Goal: Task Accomplishment & Management: Contribute content

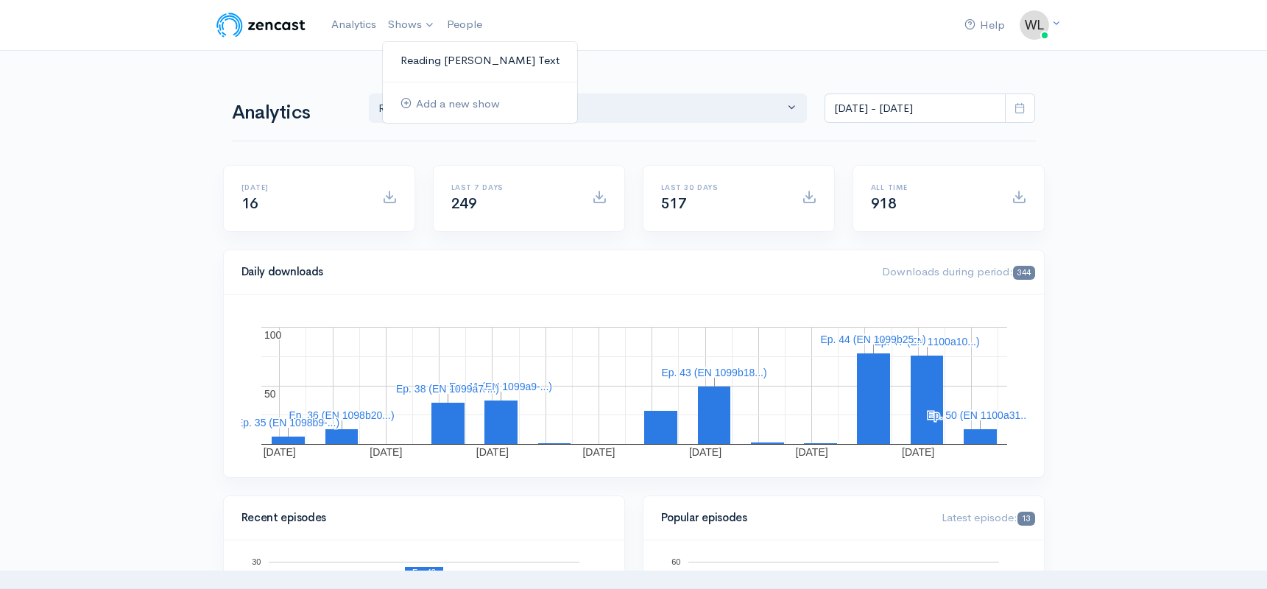
click at [419, 59] on link "Reading [PERSON_NAME]'s Text" at bounding box center [480, 61] width 194 height 26
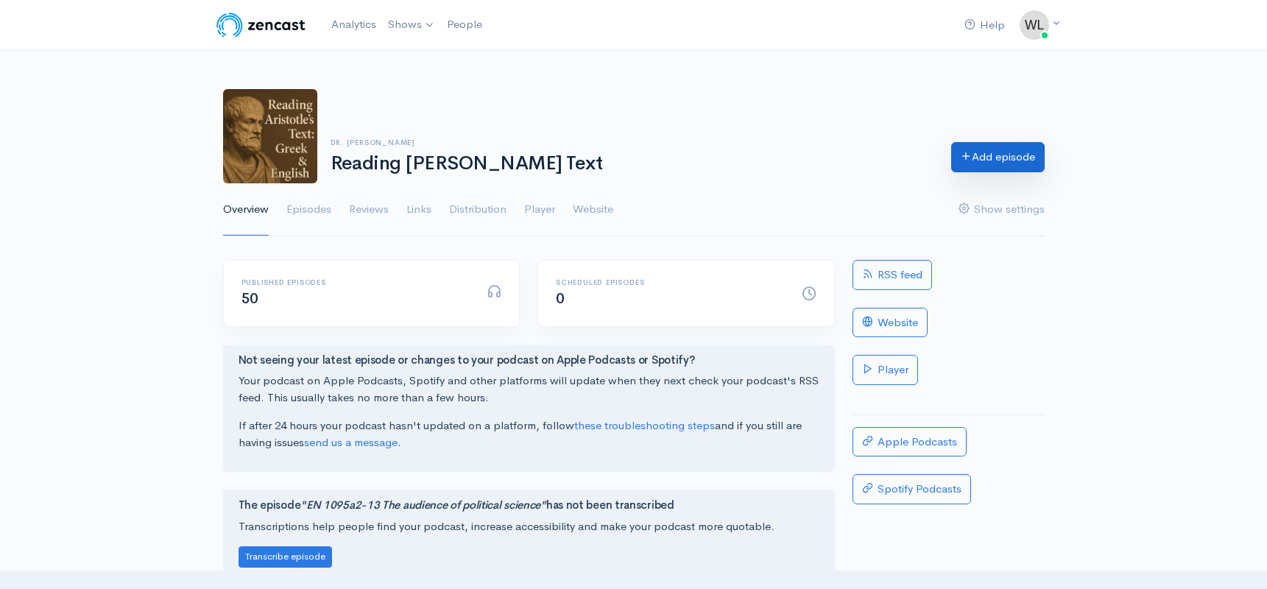
click at [985, 160] on link "Add episode" at bounding box center [997, 157] width 93 height 30
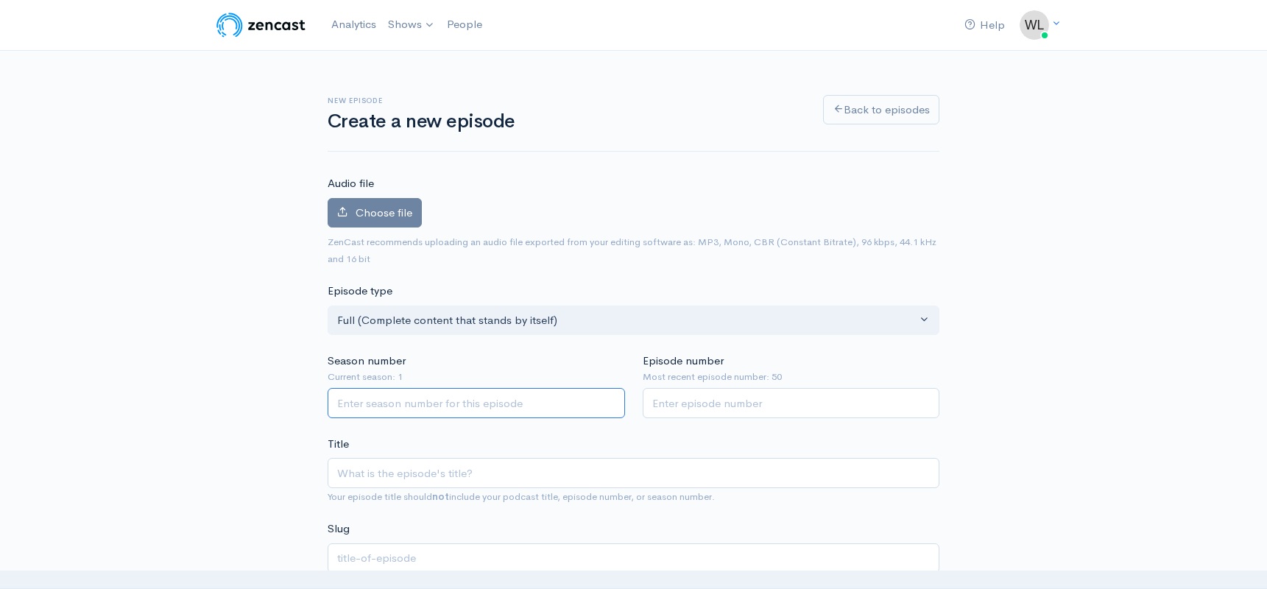
click at [451, 409] on input "Season number" at bounding box center [476, 403] width 297 height 30
type input "1"
click at [723, 407] on input "Episode number" at bounding box center [791, 403] width 297 height 30
type input "51"
click at [596, 471] on input "Title" at bounding box center [634, 473] width 612 height 30
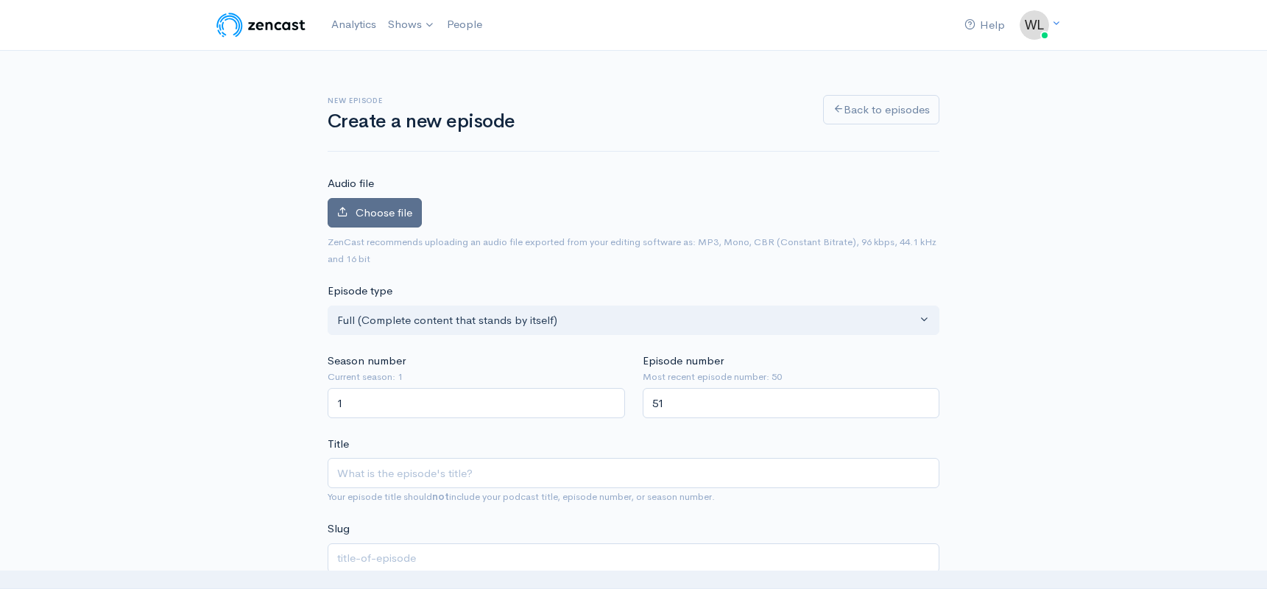
click at [361, 209] on span "Choose file" at bounding box center [384, 212] width 57 height 14
click at [0, 0] on input "Choose file" at bounding box center [0, 0] width 0 height 0
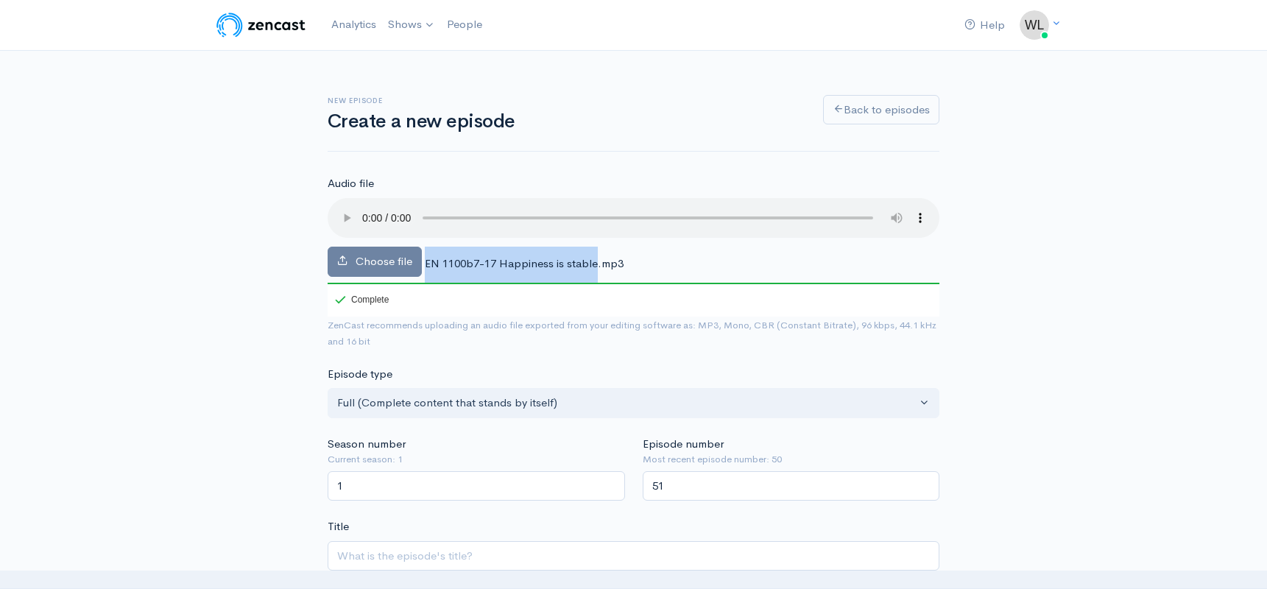
drag, startPoint x: 425, startPoint y: 245, endPoint x: 596, endPoint y: 250, distance: 170.9
click at [596, 256] on span "EN 1100b7-17 Happiness is stable.mp3" at bounding box center [524, 263] width 199 height 14
copy div "EN 1100b7-17 Happiness is stable"
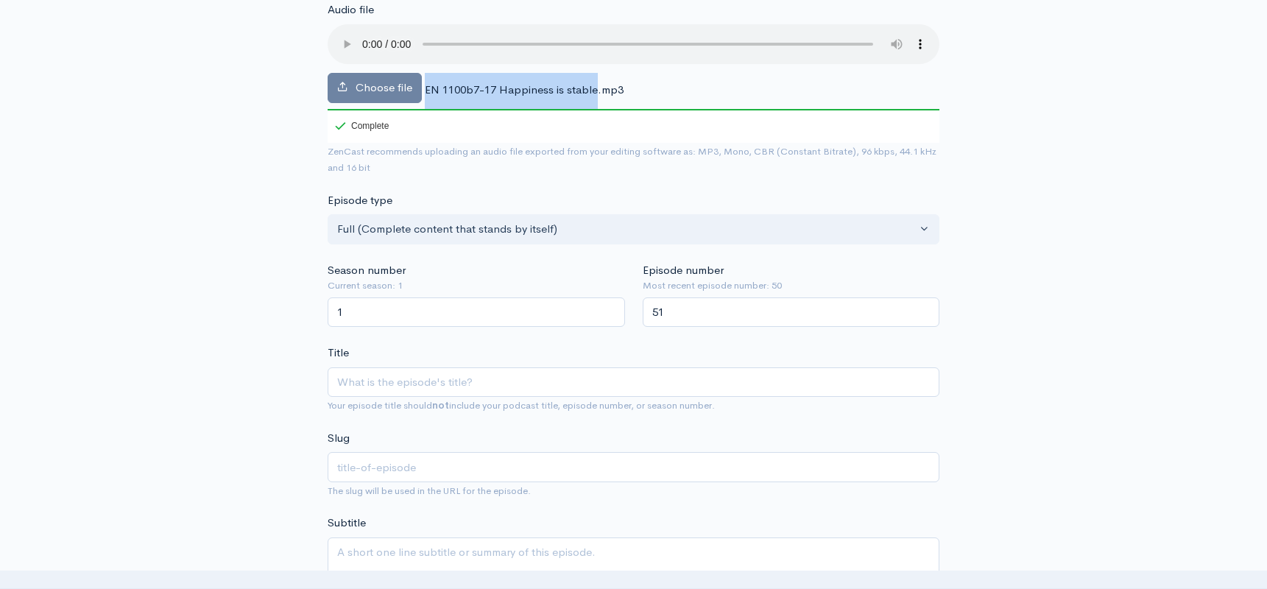
scroll to position [222, 0]
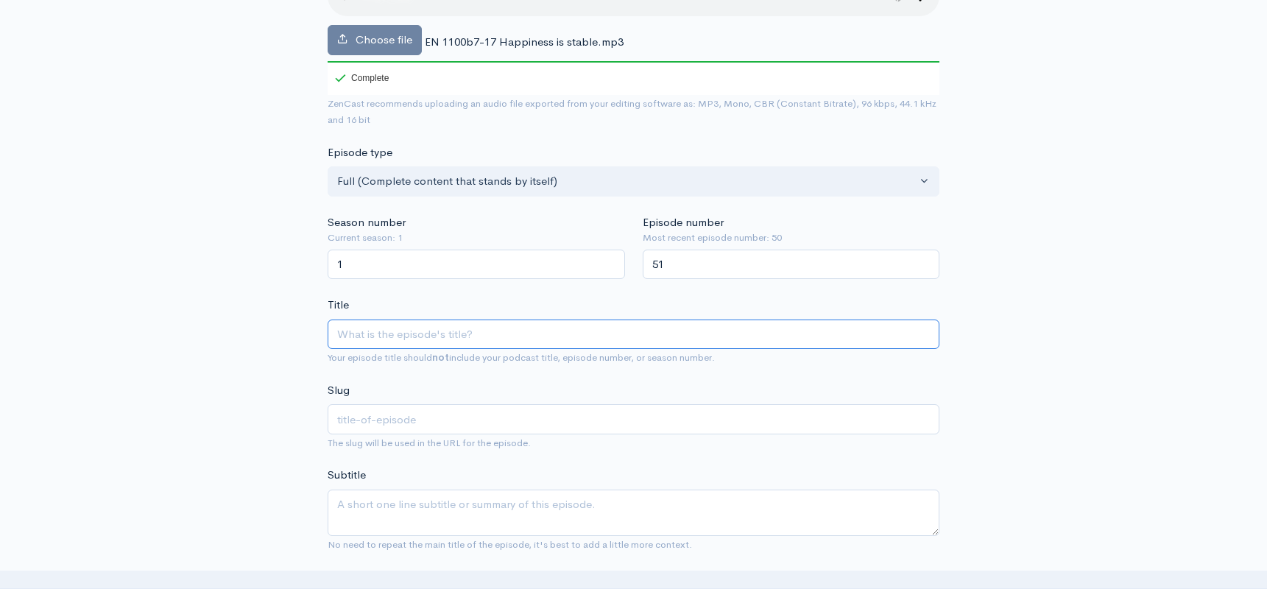
click at [562, 320] on input "Title" at bounding box center [634, 335] width 612 height 30
paste input "EN 1100b7-17 Happiness is stable"
type input "EN 1100b7-17 Happiness is stable"
type input "en-1100b7-17-happiness-is-stable"
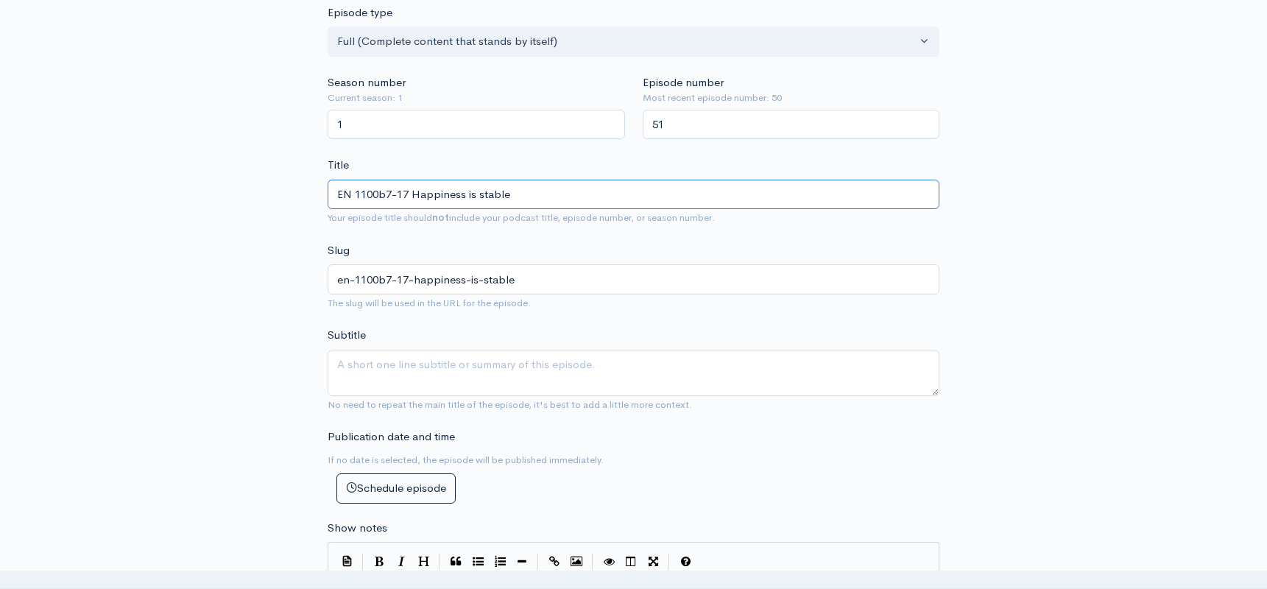
scroll to position [364, 0]
type input "EN 1100b7-17 Happiness is stable"
click at [535, 347] on textarea "Subtitle" at bounding box center [634, 370] width 612 height 46
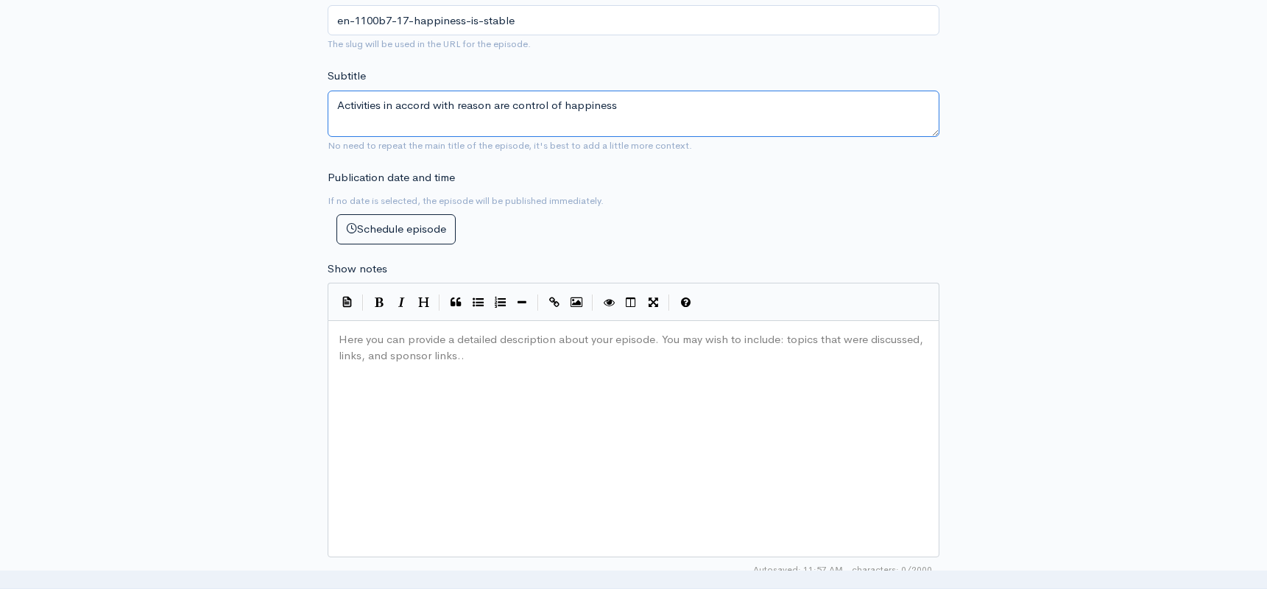
scroll to position [632, 0]
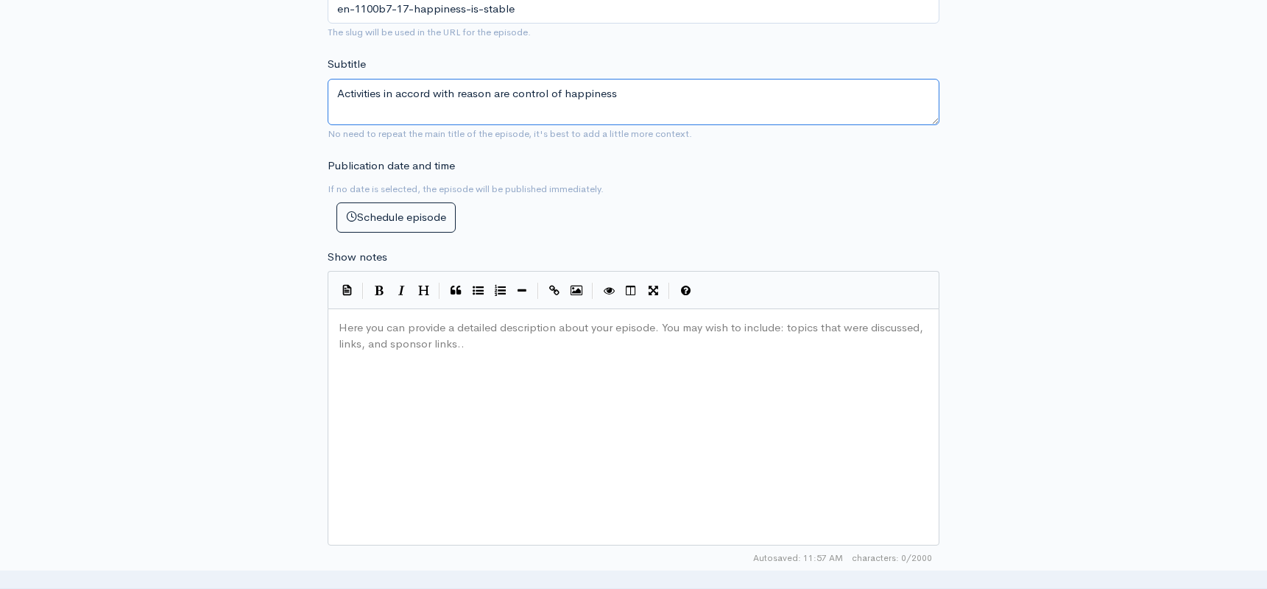
type textarea "Activities in accord with reason are control of happiness"
click at [523, 414] on div "Here you can provide a detailed description about your episode. You may wish to…" at bounding box center [652, 446] width 632 height 258
paste textarea
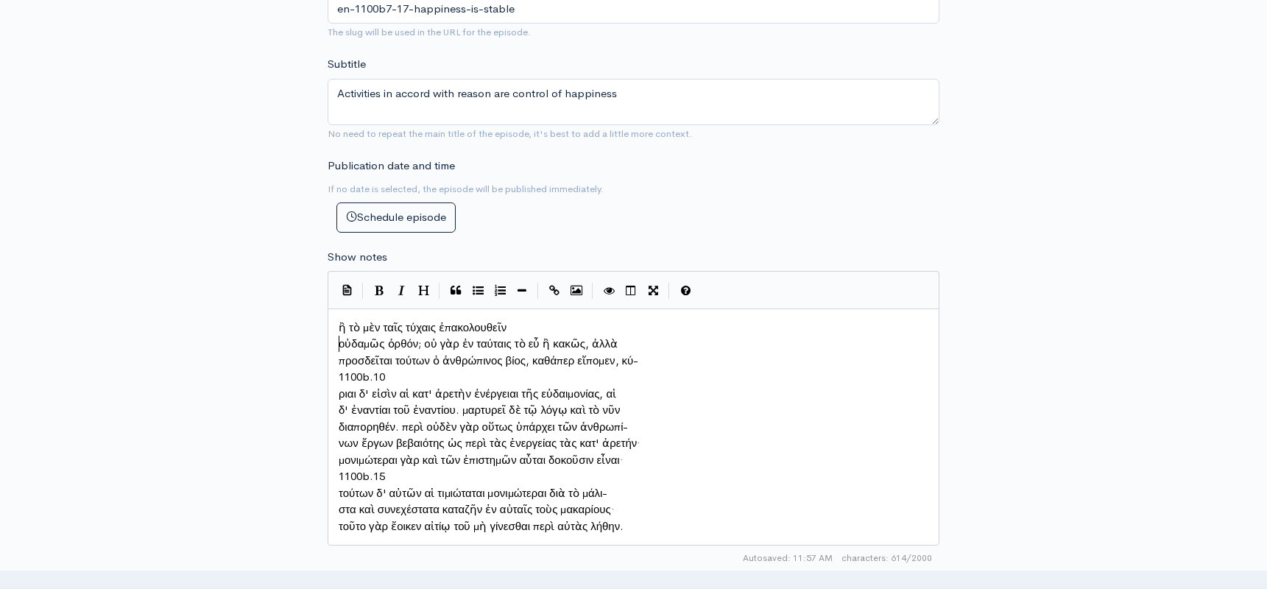
click at [338, 339] on pre "οὐδαμῶς ὀρθόν; οὐ γὰρ ἐν ταύταις τὸ εὖ ἢ κακῶς, ἀλλὰ" at bounding box center [634, 344] width 596 height 17
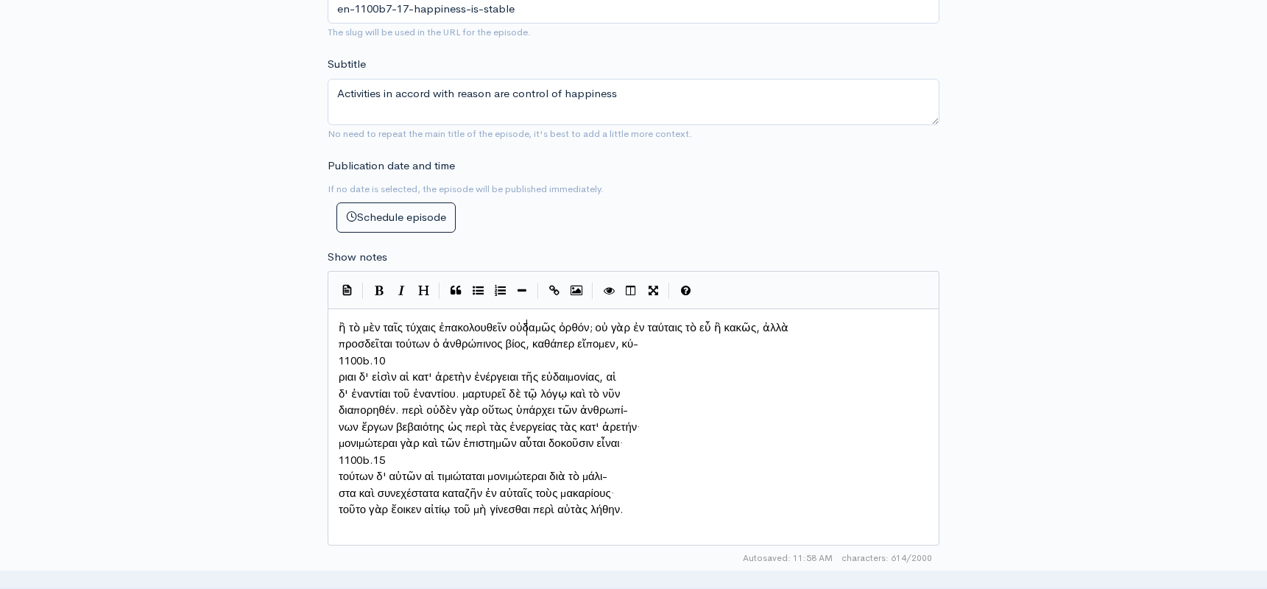
scroll to position [7, 3]
click at [340, 340] on span "προσδεῖται τούτων ὁ ἀνθρώπινος βίος, καθάπερ εἴπομεν, κύ-" at bounding box center [489, 343] width 300 height 14
type textarea "1100b.10"
drag, startPoint x: 389, startPoint y: 355, endPoint x: 333, endPoint y: 356, distance: 56.0
click at [338, 369] on pre "ριαι δ' εἰσὶν αἱ κατ' ἀρετὴν ἐνέργειαι τῆς εὐδαιμονίας, αἱ" at bounding box center [634, 377] width 596 height 17
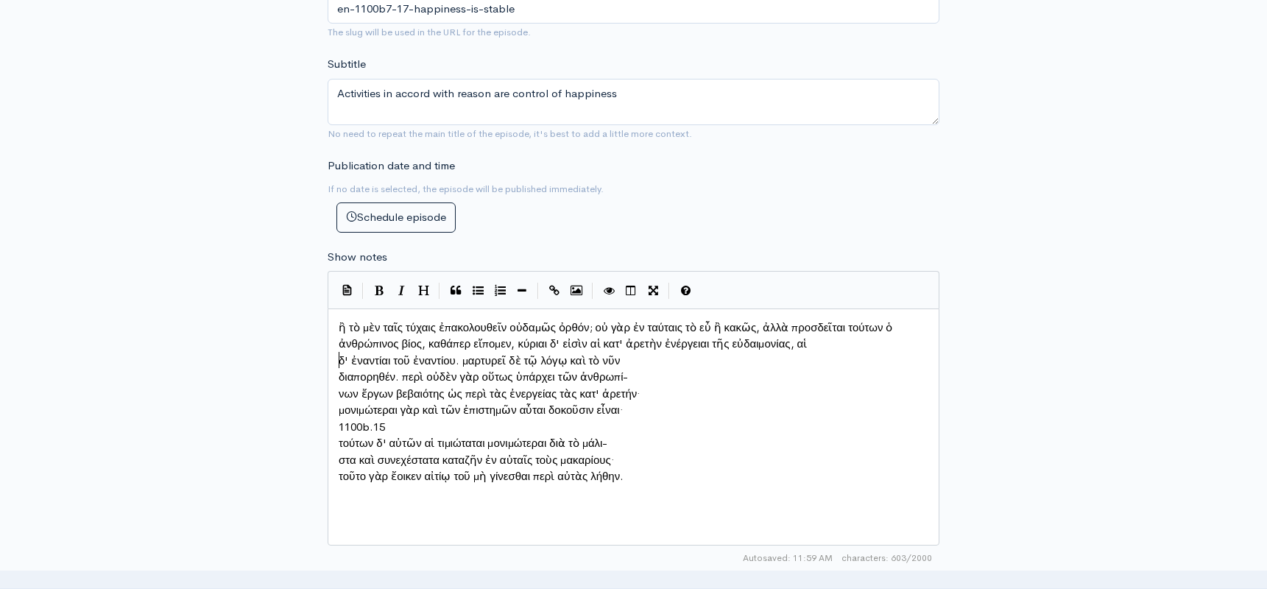
click at [338, 359] on pre "δ' ἐναντίαι τοῦ ἐναντίου. μαρτυρεῖ δὲ τῷ λόγῳ καὶ τὸ νῦν" at bounding box center [634, 361] width 596 height 17
click at [336, 369] on pre "διαπορηθέν. περὶ οὐδὲν γὰρ οὕτως ὑπάρχει τῶν ἀνθρωπί-" at bounding box center [634, 377] width 596 height 17
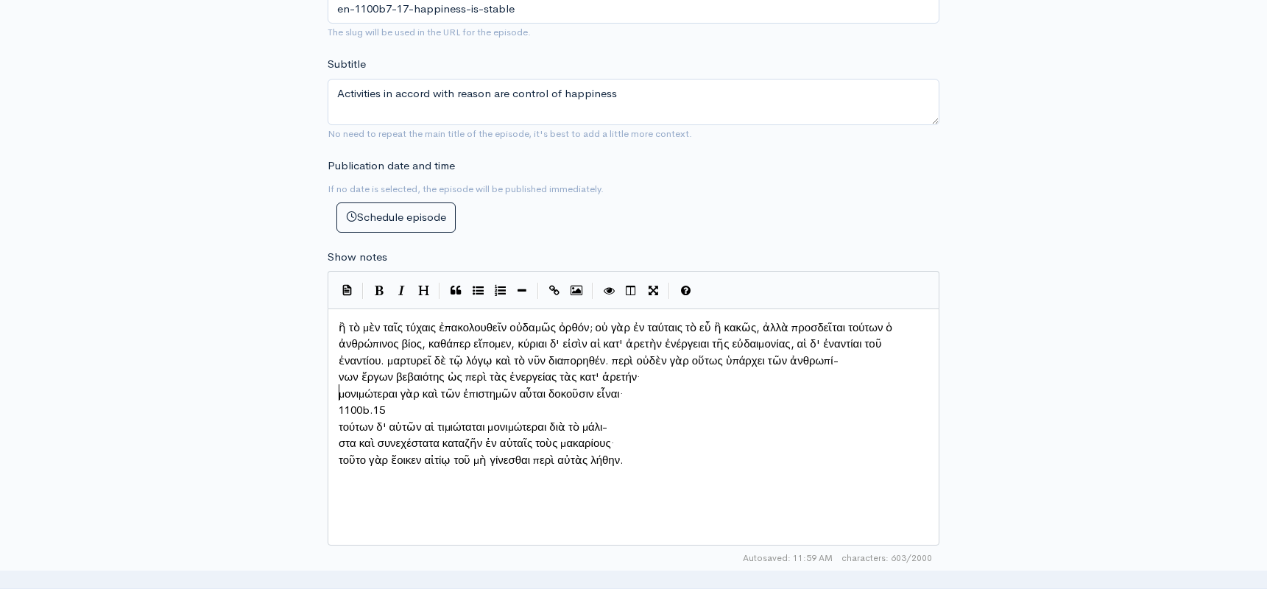
click at [336, 386] on pre "μονιμώτεραι γὰρ καὶ τῶν ἐπιστημῶν αὗται δοκοῦσιν εἶναι·" at bounding box center [634, 394] width 596 height 17
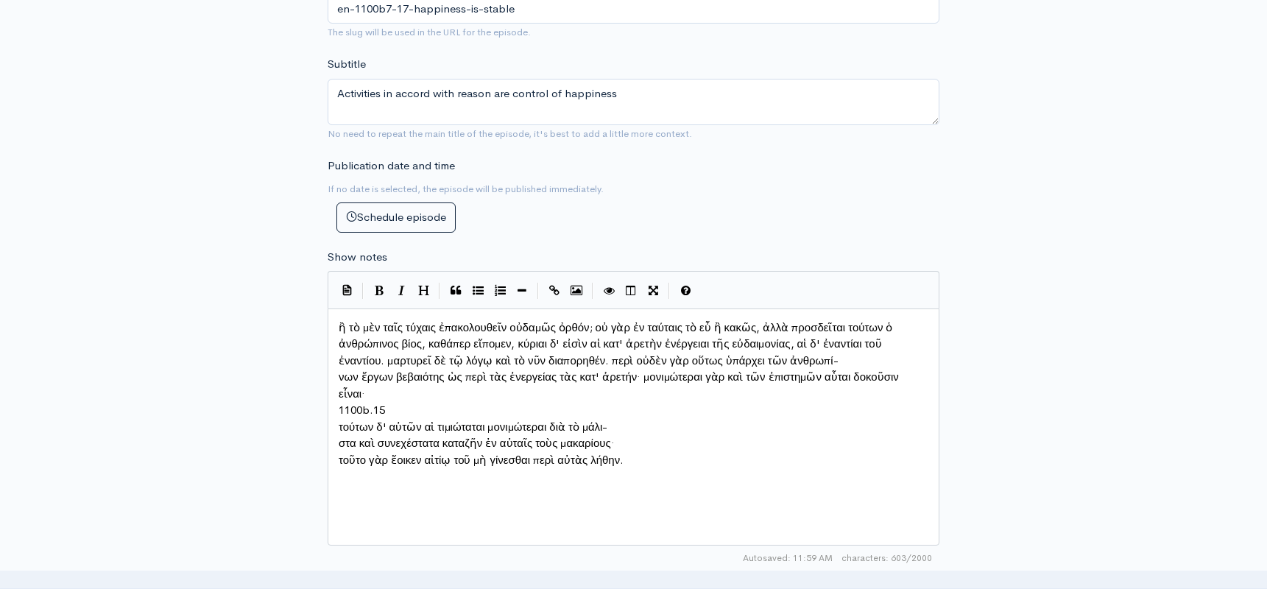
click at [340, 370] on span "νων ἔργων βεβαιότης ὡς περὶ τὰς ἐνεργείας τὰς κατ' ἀρετήν· μονιμώτεραι γὰρ καὶ …" at bounding box center [620, 385] width 563 height 31
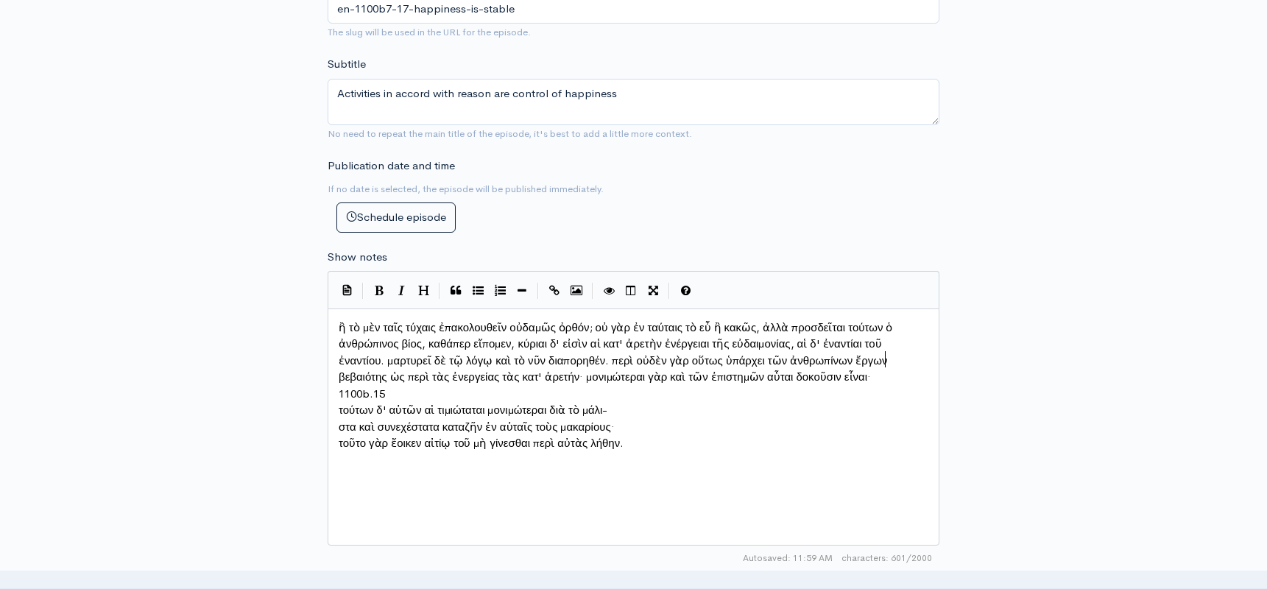
type textarea "1100b.15"
drag, startPoint x: 337, startPoint y: 398, endPoint x: 395, endPoint y: 396, distance: 57.5
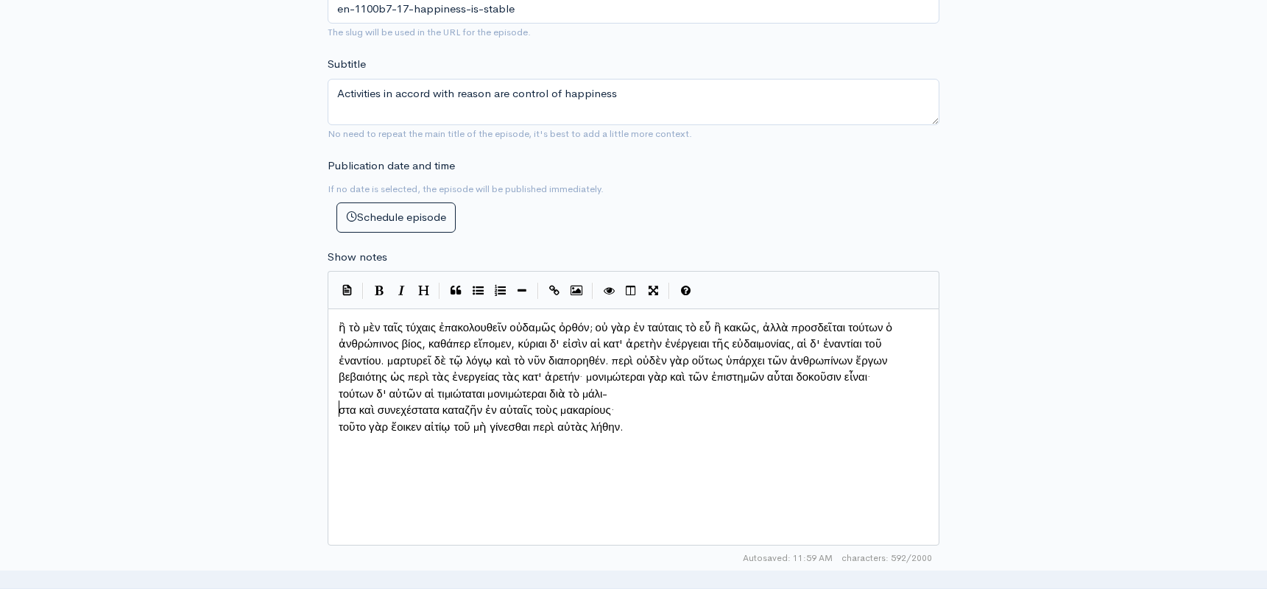
click at [339, 400] on span "τούτων δ' αὐτῶν αἱ τιμιώταται μονιμώτεραι διὰ τὸ μάλι-" at bounding box center [473, 394] width 269 height 14
click at [339, 406] on span "στα καὶ συνεχέστατα καταζῆν ἐν αὐταῖς τοὺς μακαρίους·" at bounding box center [477, 410] width 276 height 14
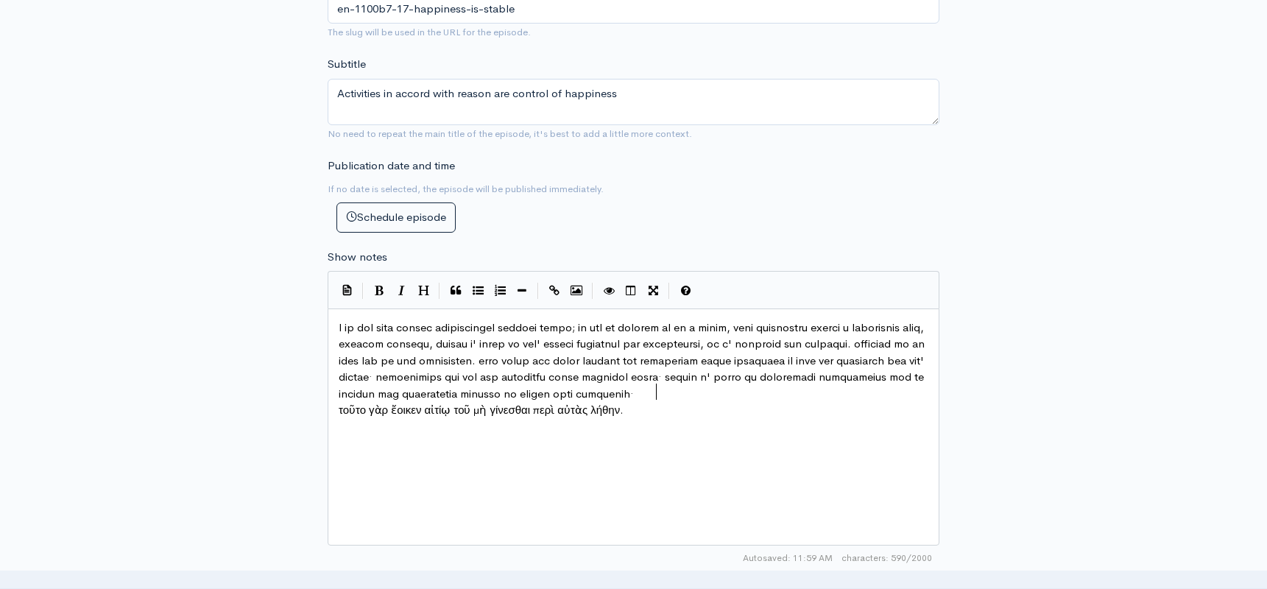
click at [336, 419] on pre "τοῦτο γὰρ ἔοικεν αἰτίῳ τοῦ μὴ γίνεσθαι περὶ αὐτὰς λήθην." at bounding box center [634, 410] width 596 height 17
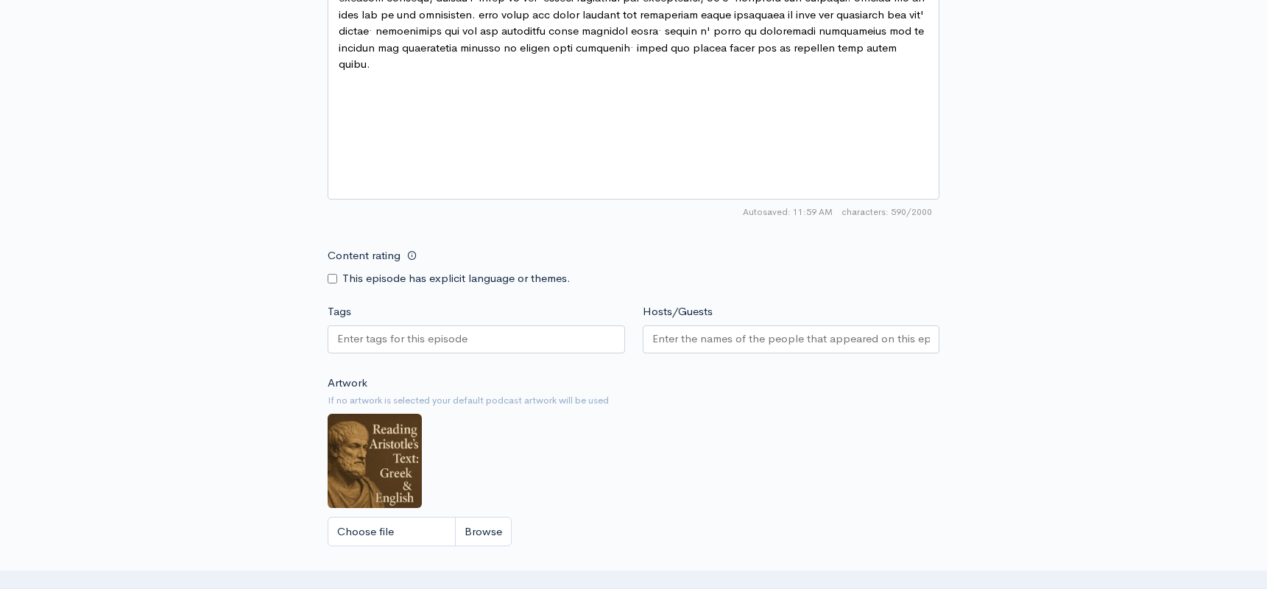
scroll to position [979, 0]
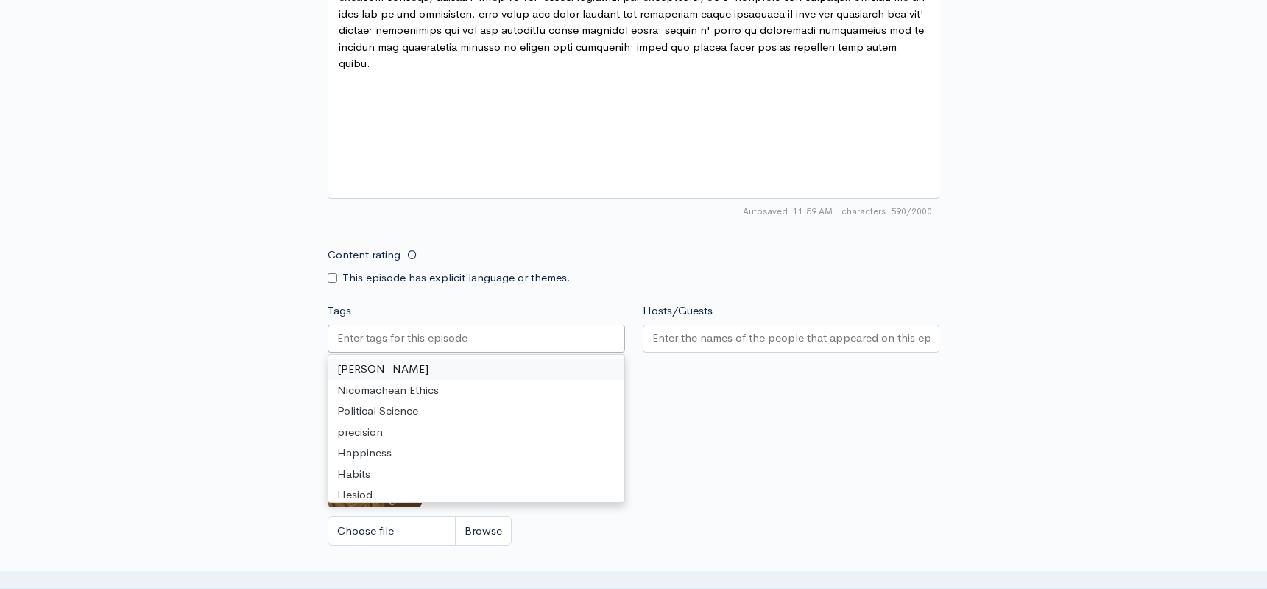
click at [512, 336] on div at bounding box center [476, 339] width 297 height 28
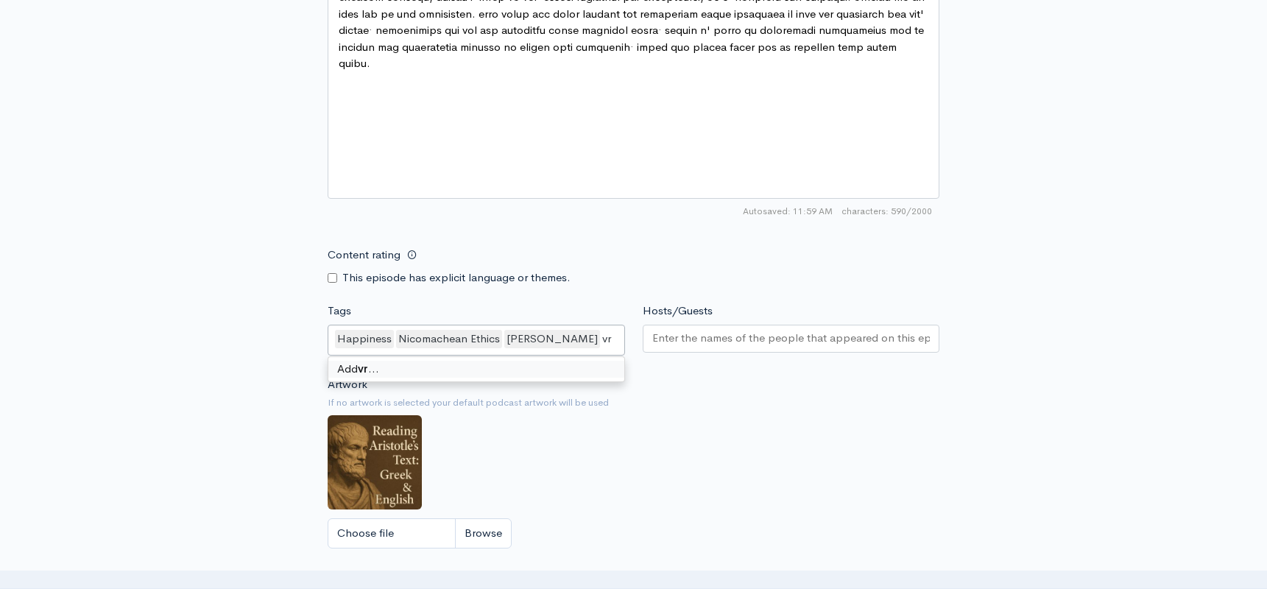
type input "v"
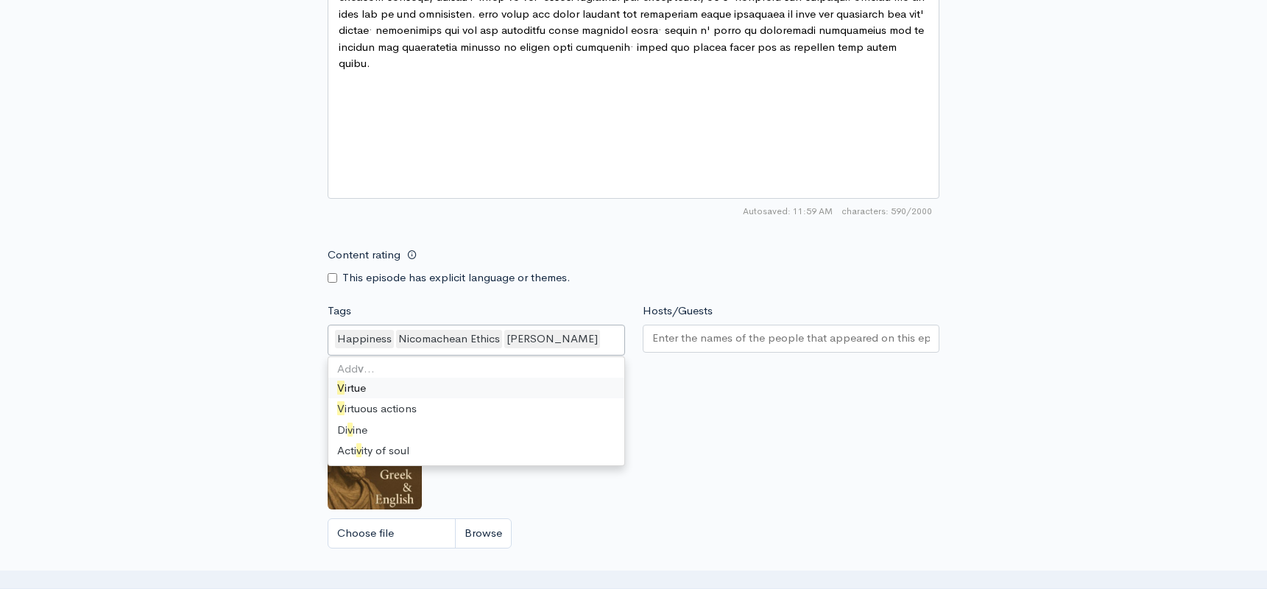
scroll to position [29, 0]
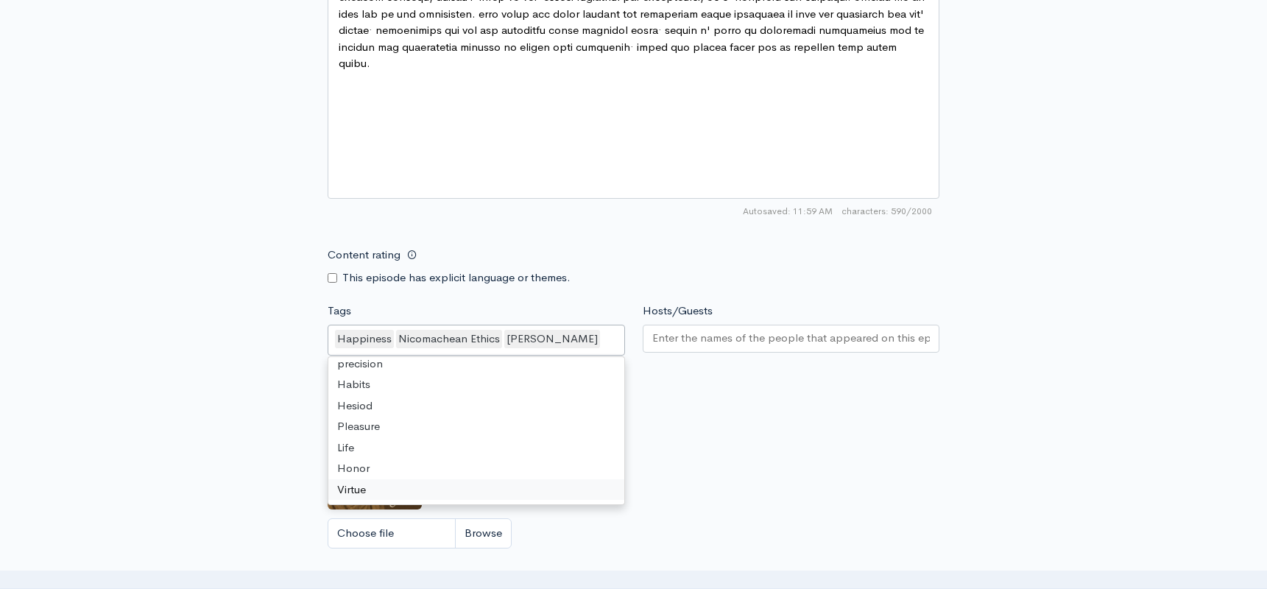
type input "V"
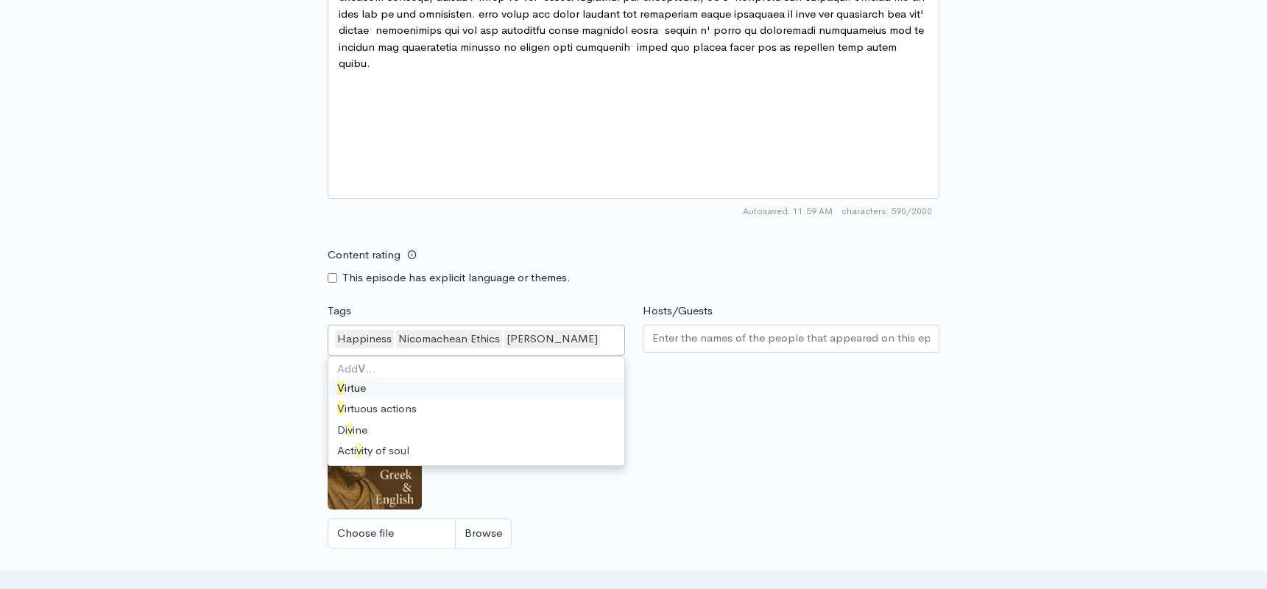
scroll to position [441, 0]
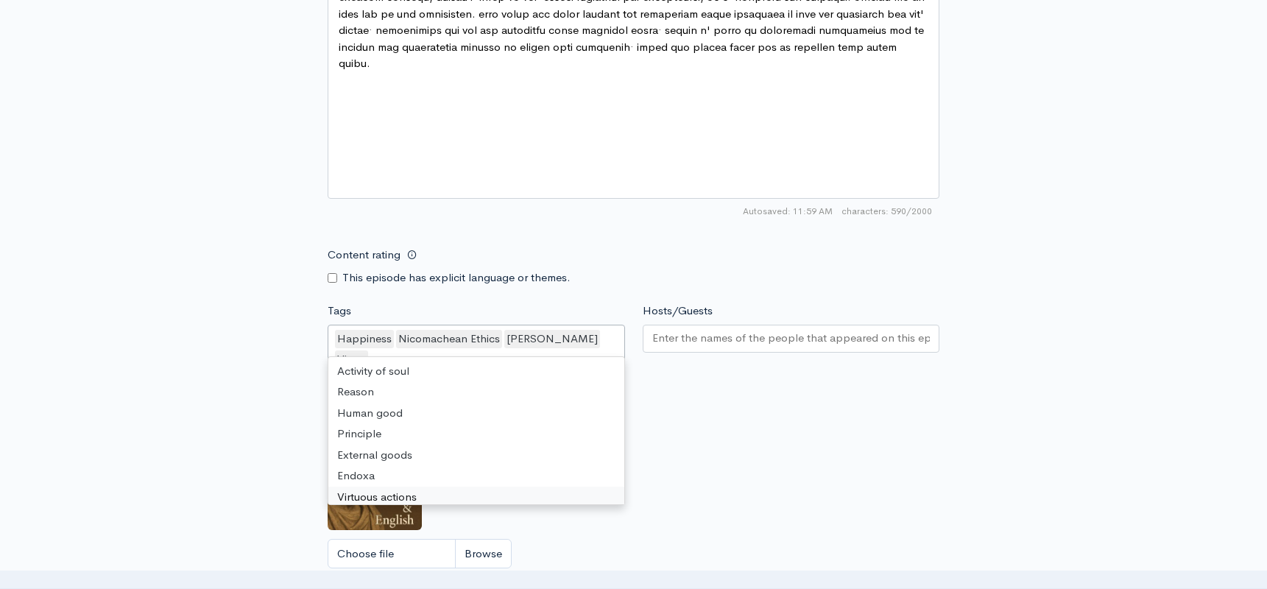
click at [674, 330] on input "Hosts/Guests" at bounding box center [791, 338] width 278 height 17
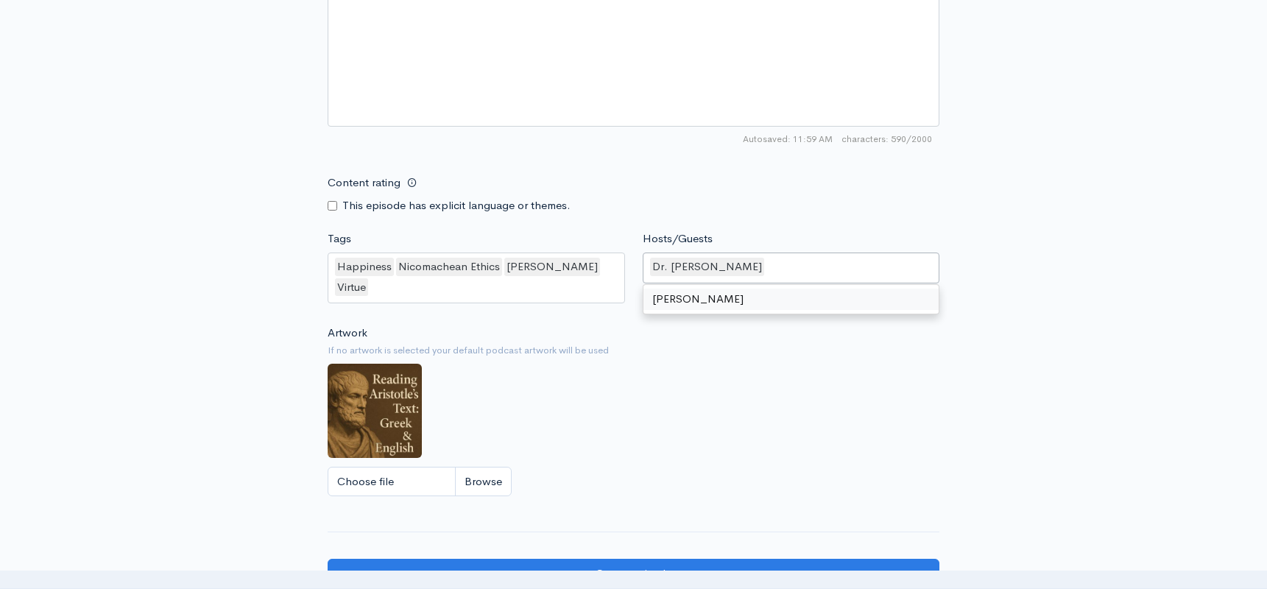
scroll to position [1084, 0]
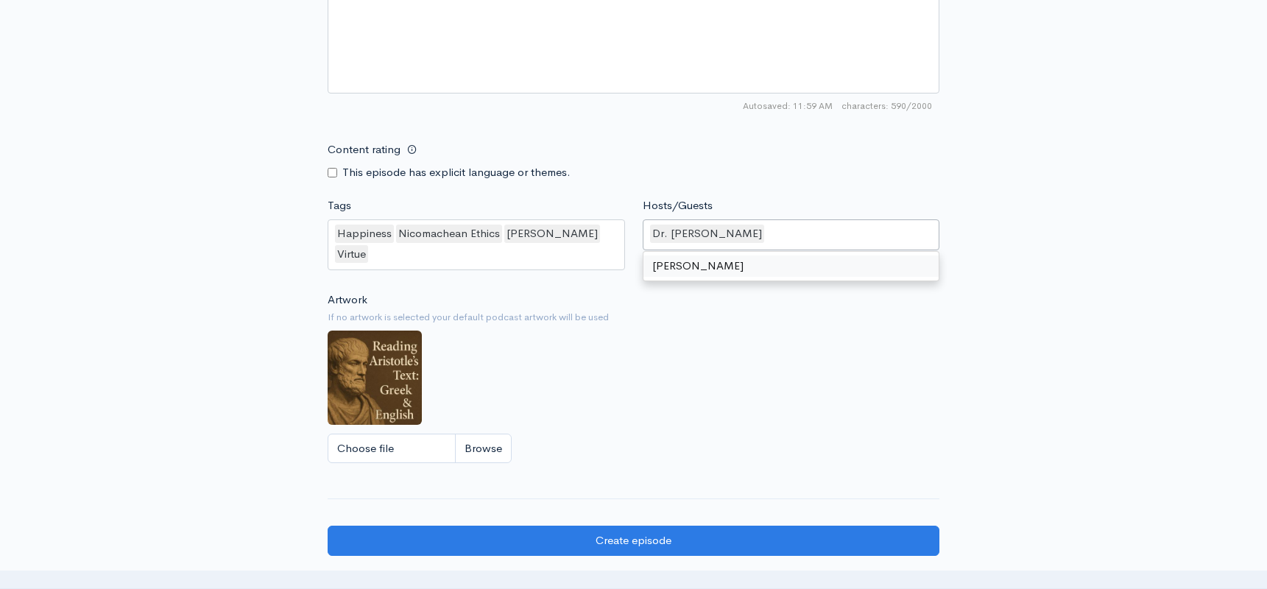
click at [681, 434] on div "Choose file" at bounding box center [634, 449] width 612 height 30
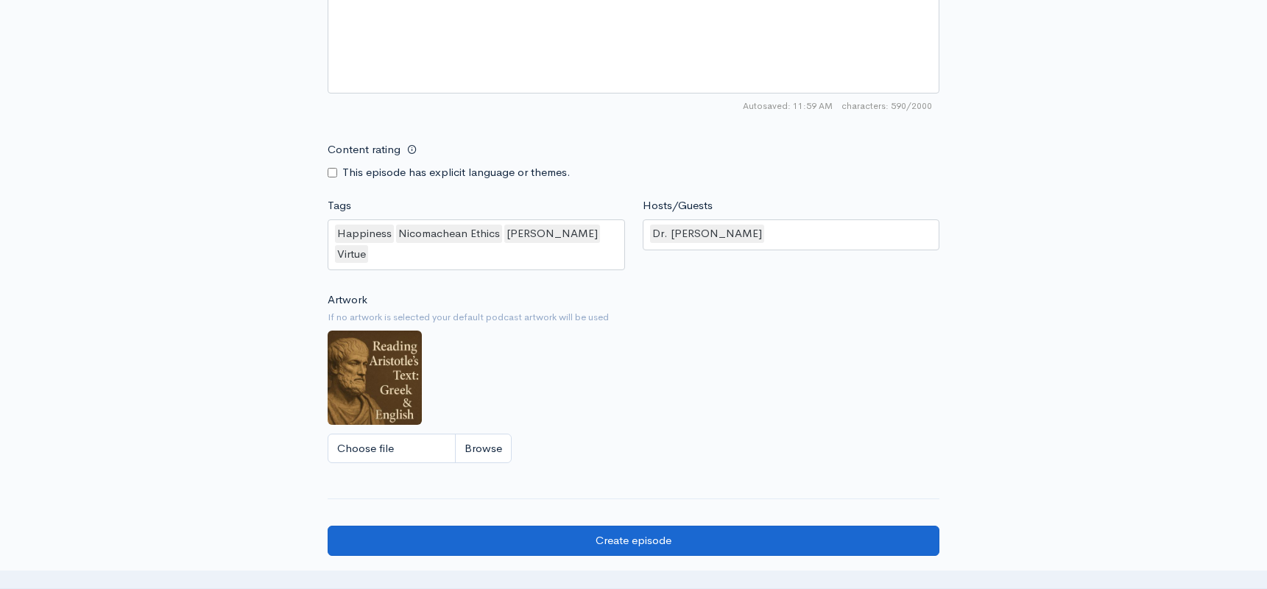
click at [672, 526] on input "Create episode" at bounding box center [634, 541] width 612 height 30
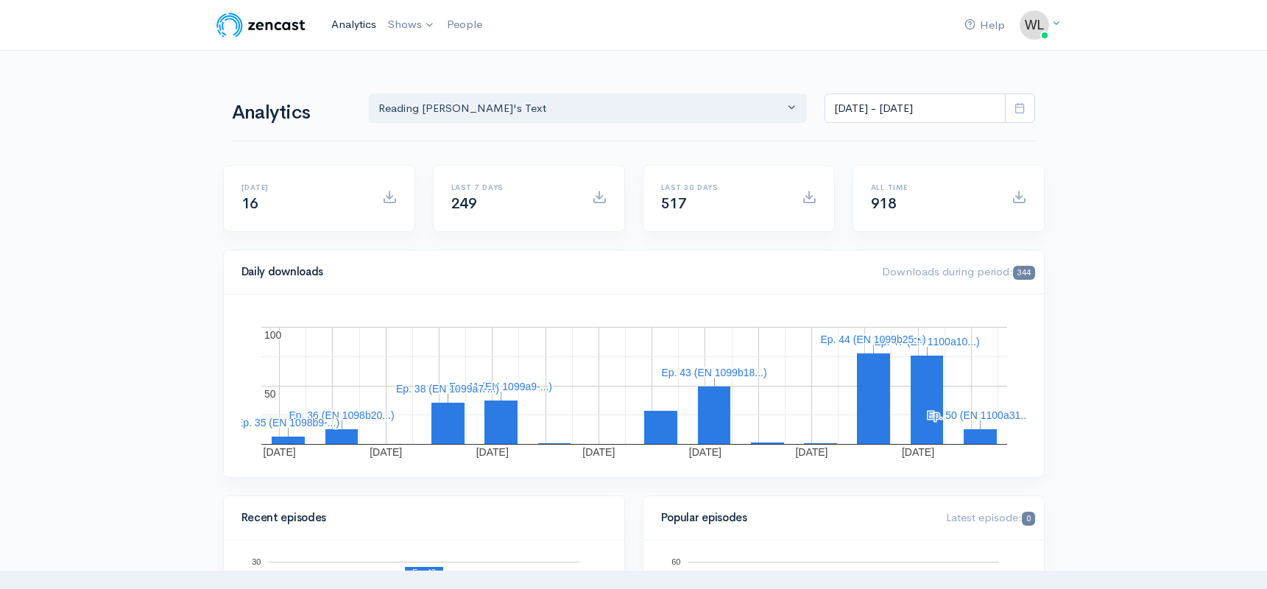
click at [342, 25] on link "Analytics" at bounding box center [353, 25] width 57 height 32
click at [354, 24] on link "Analytics" at bounding box center [353, 25] width 57 height 32
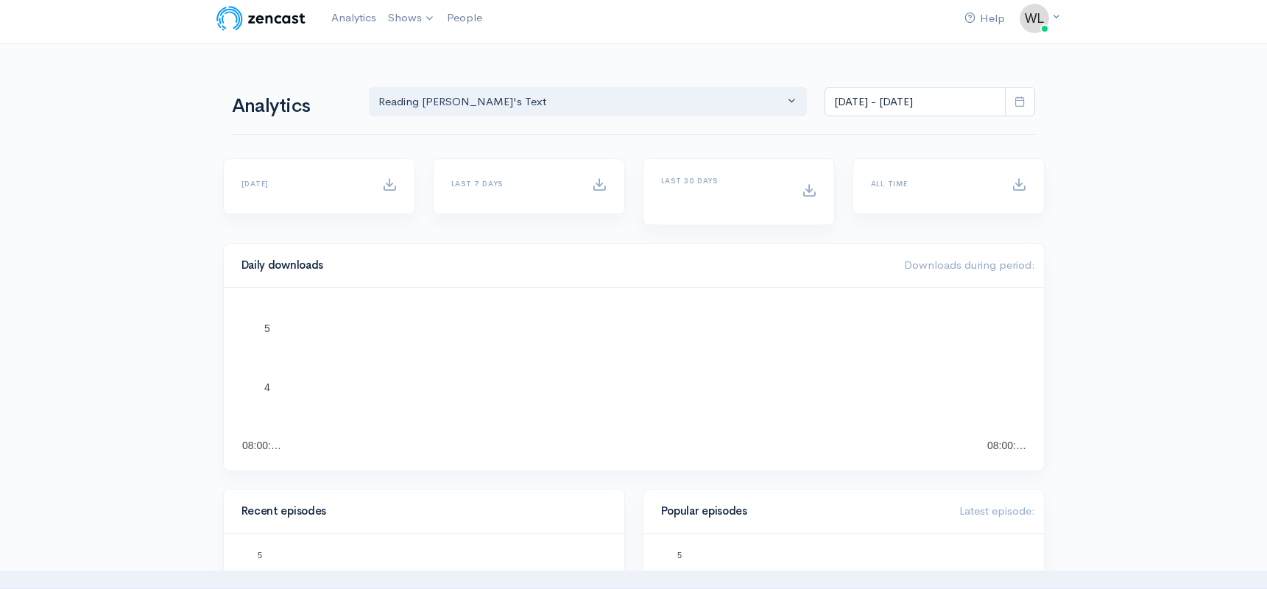
scroll to position [0, 0]
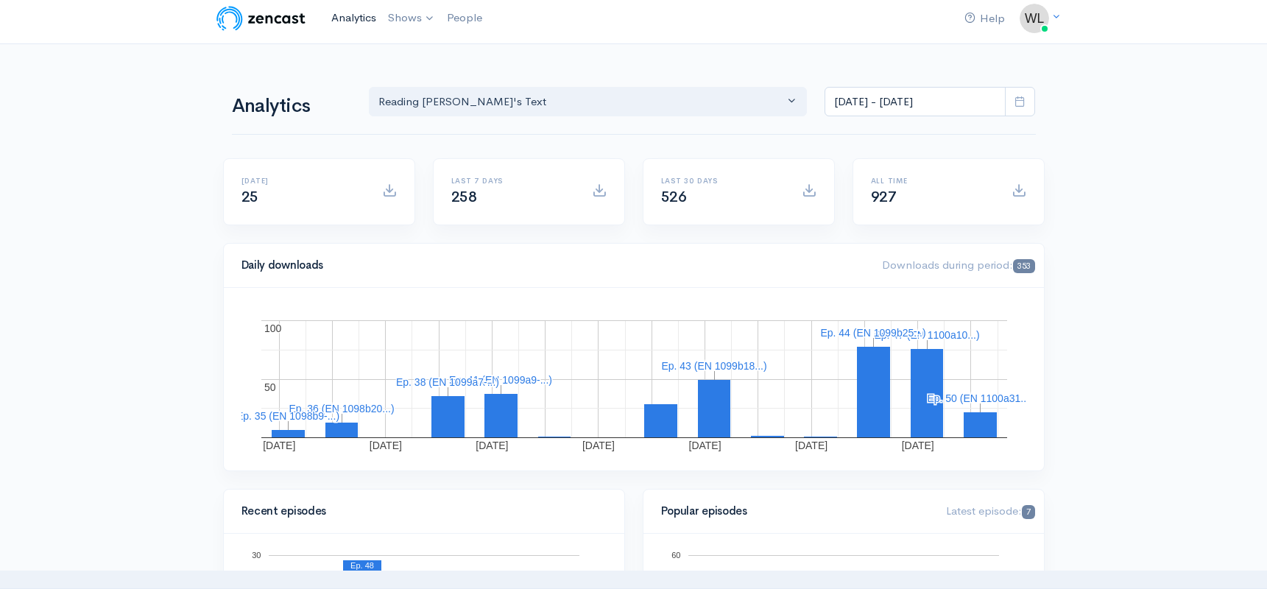
click at [355, 18] on link "Analytics" at bounding box center [353, 18] width 57 height 32
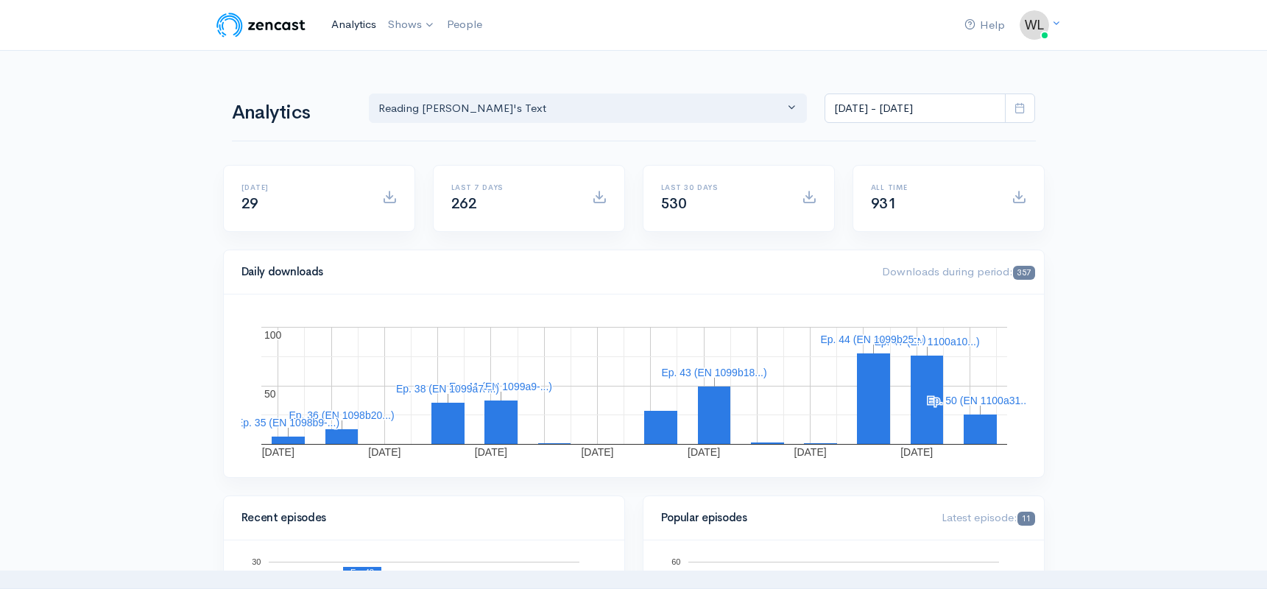
click at [347, 25] on link "Analytics" at bounding box center [353, 25] width 57 height 32
click at [351, 26] on link "Analytics" at bounding box center [353, 25] width 57 height 32
click at [359, 25] on link "Analytics" at bounding box center [353, 25] width 57 height 32
click at [1019, 102] on span at bounding box center [1020, 108] width 30 height 30
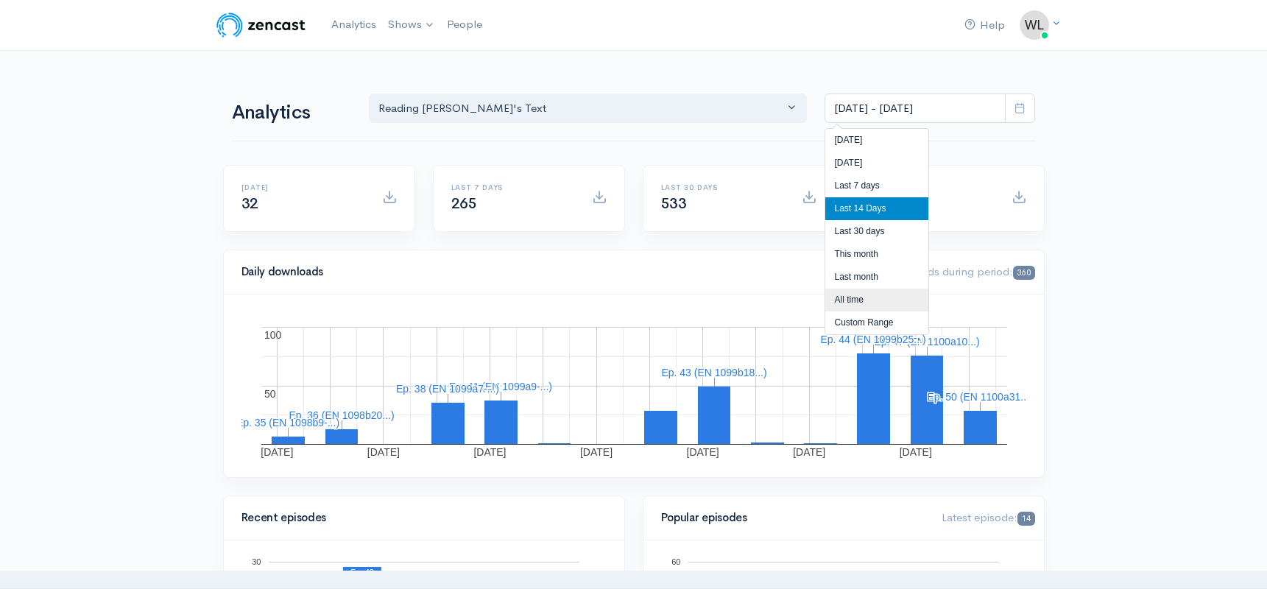
click at [844, 294] on li "All time" at bounding box center [876, 300] width 103 height 23
type input "[DATE] - [DATE]"
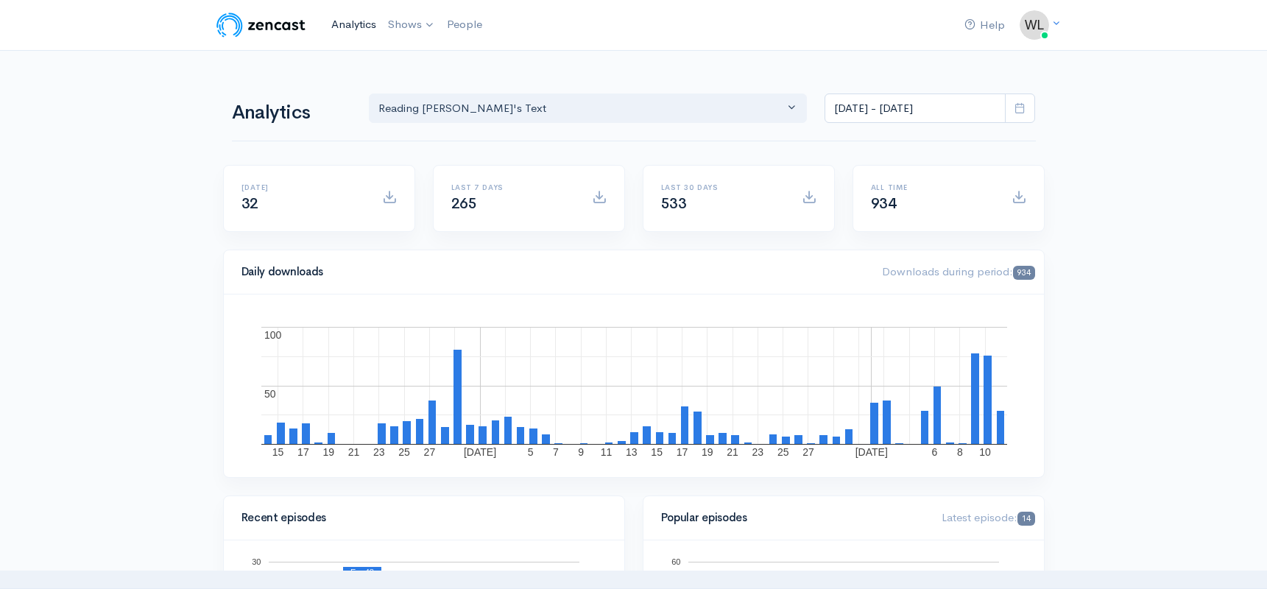
click at [347, 22] on link "Analytics" at bounding box center [353, 25] width 57 height 32
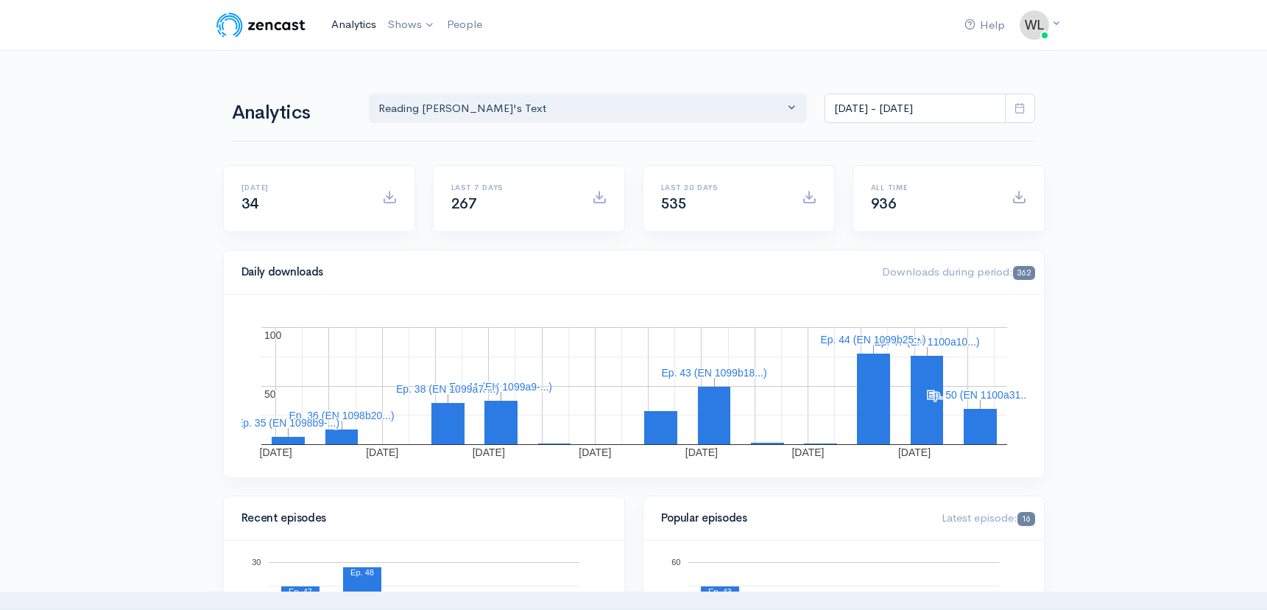
click at [352, 27] on link "Analytics" at bounding box center [353, 25] width 57 height 32
